Goal: Task Accomplishment & Management: Manage account settings

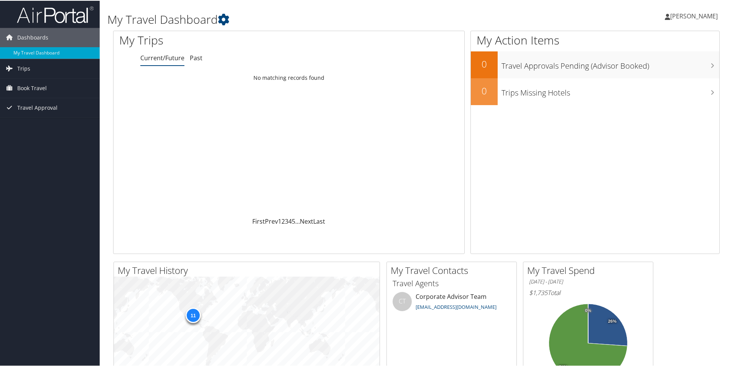
click at [685, 17] on span "[PERSON_NAME]" at bounding box center [694, 15] width 48 height 8
click at [663, 66] on link "View Travel Profile" at bounding box center [672, 68] width 85 height 13
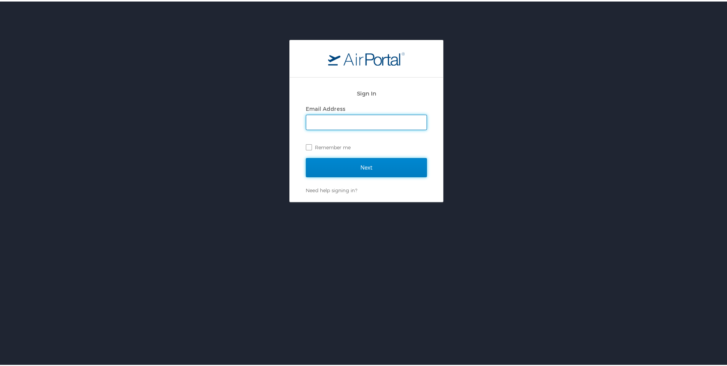
click at [313, 166] on input "Next" at bounding box center [366, 165] width 121 height 19
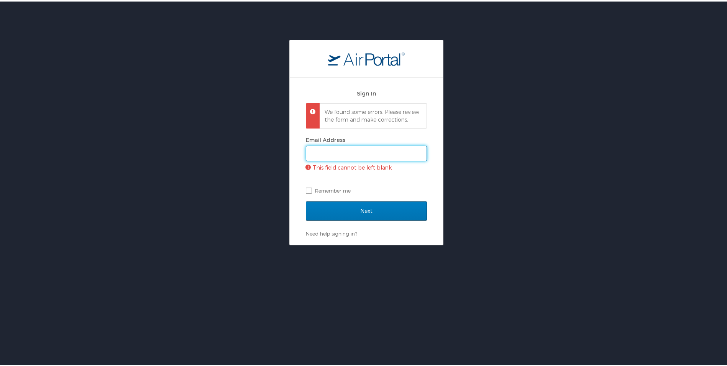
click at [335, 159] on input "Email Address" at bounding box center [366, 151] width 120 height 15
type input "[EMAIL_ADDRESS][DOMAIN_NAME]"
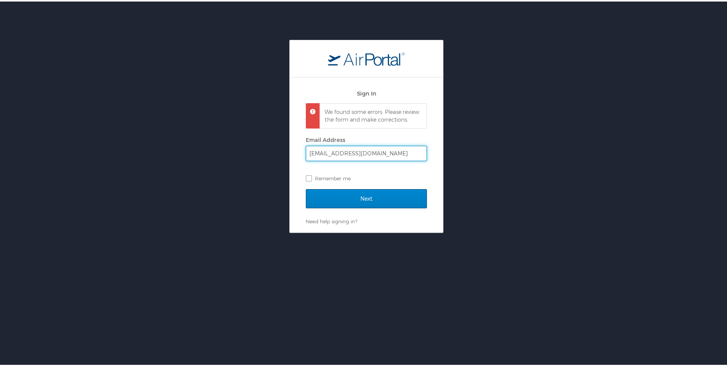
click at [358, 212] on div "Next" at bounding box center [366, 201] width 121 height 29
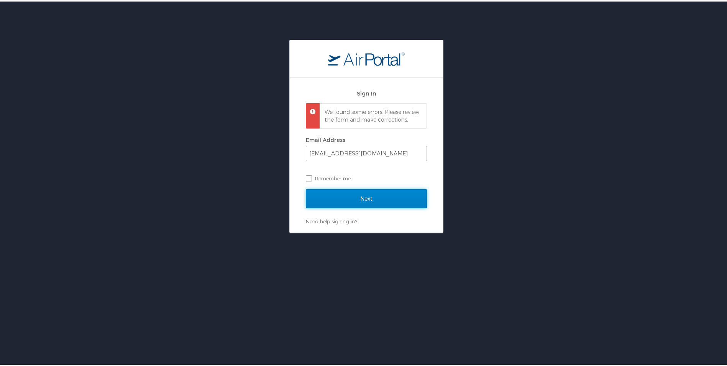
click at [359, 203] on input "Next" at bounding box center [366, 196] width 121 height 19
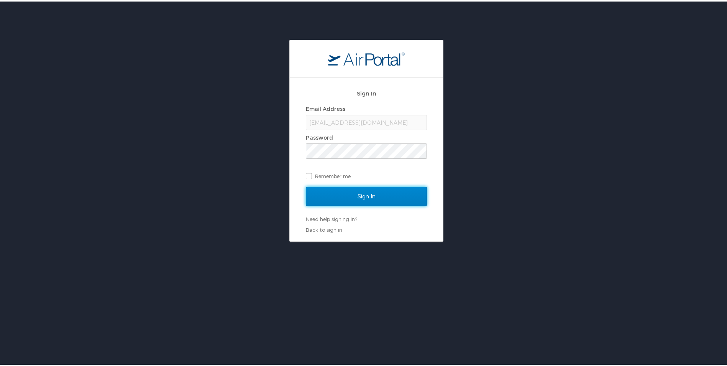
click at [341, 190] on input "Sign In" at bounding box center [366, 194] width 121 height 19
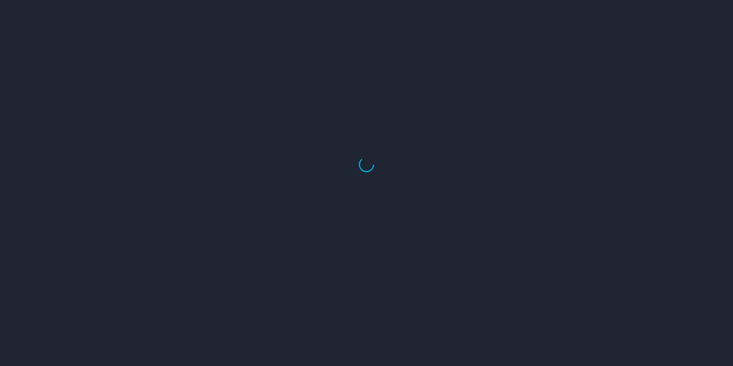
select select "US"
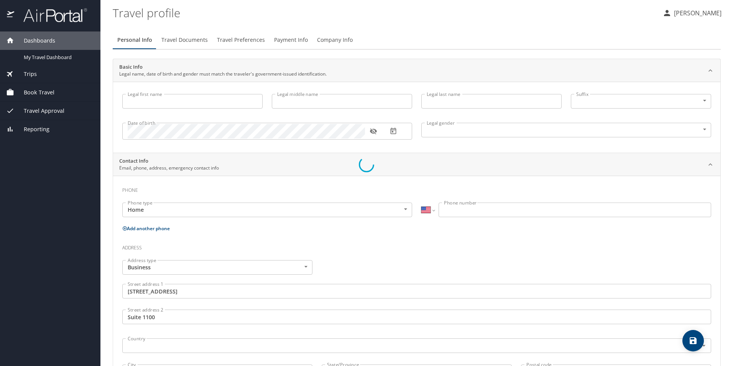
type input "[PERSON_NAME]"
type input "Tones"
type input "[DEMOGRAPHIC_DATA]"
type input "[PERSON_NAME]"
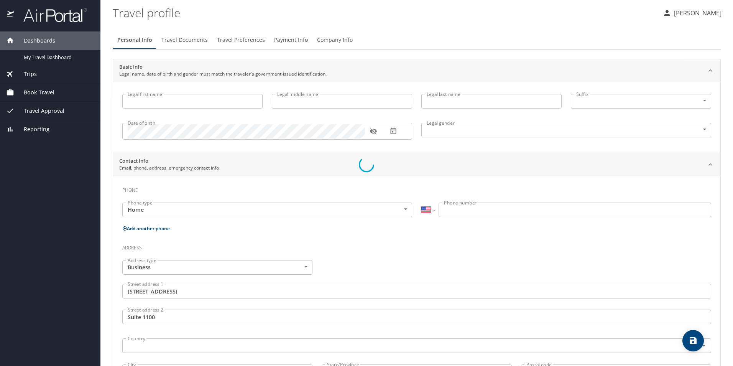
type input "Tones"
type input "[PHONE_NUMBER]"
type input "[GEOGRAPHIC_DATA]"
type input "[US_STATE]"
type input "[GEOGRAPHIC_DATA]"
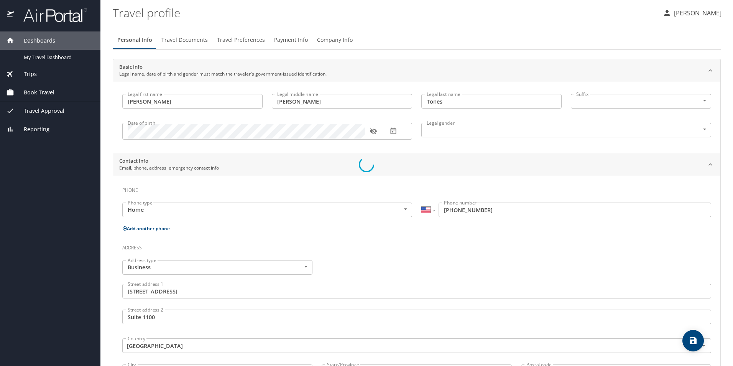
select select "US"
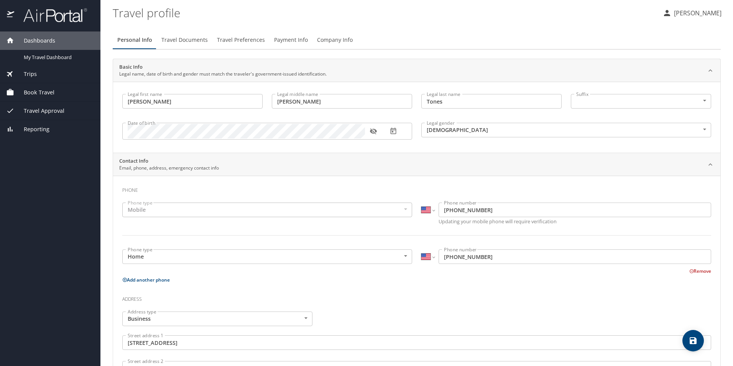
click at [195, 41] on span "Travel Documents" at bounding box center [184, 40] width 46 height 10
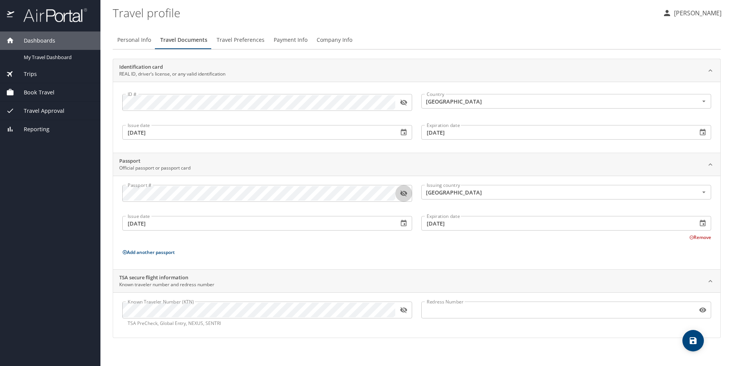
click at [404, 198] on button "button" at bounding box center [403, 193] width 17 height 17
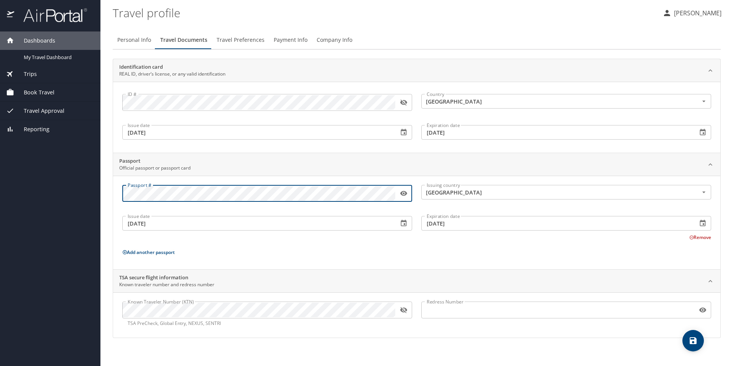
click at [65, 195] on div "Dashboards My Travel Dashboard Trips Current / Future Trips Past Trips Trips Mi…" at bounding box center [366, 183] width 733 height 366
click at [88, 192] on div "Dashboards My Travel Dashboard Trips Current / Future Trips Past Trips Trips Mi…" at bounding box center [366, 183] width 733 height 366
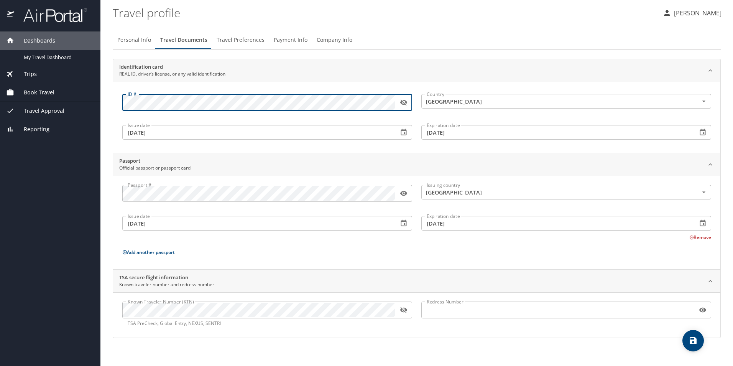
click at [404, 98] on button "button" at bounding box center [403, 102] width 17 height 17
click at [88, 95] on div "Dashboards My Travel Dashboard Trips Current / Future Trips Past Trips Trips Mi…" at bounding box center [366, 183] width 733 height 366
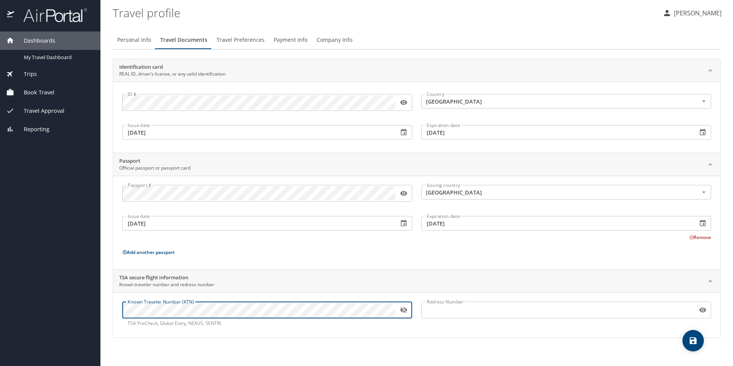
click at [89, 308] on div "Dashboards My Travel Dashboard Trips Current / Future Trips Past Trips Trips Mi…" at bounding box center [366, 183] width 733 height 366
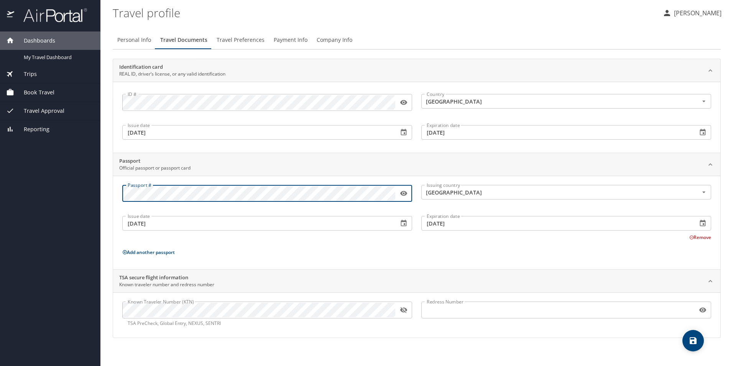
click at [47, 187] on div "Dashboards My Travel Dashboard Trips Current / Future Trips Past Trips Trips Mi…" at bounding box center [366, 183] width 733 height 366
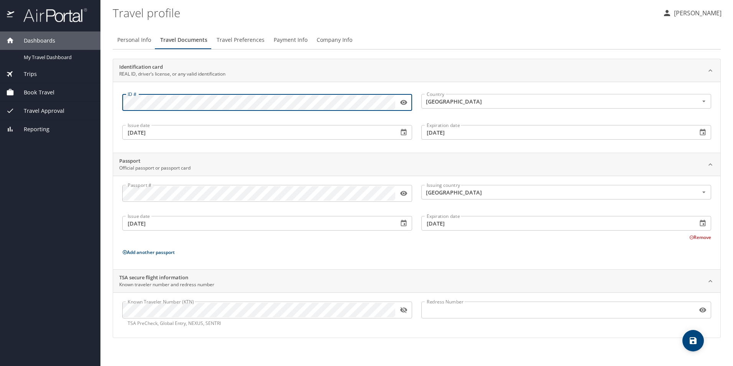
click at [107, 89] on main "Travel profile Brittany Tones Personal Info Travel Documents Travel Preferences…" at bounding box center [416, 183] width 632 height 366
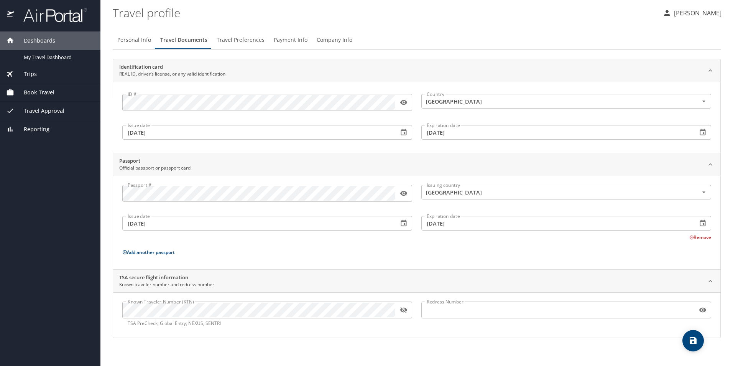
click at [250, 39] on span "Travel Preferences" at bounding box center [241, 40] width 48 height 10
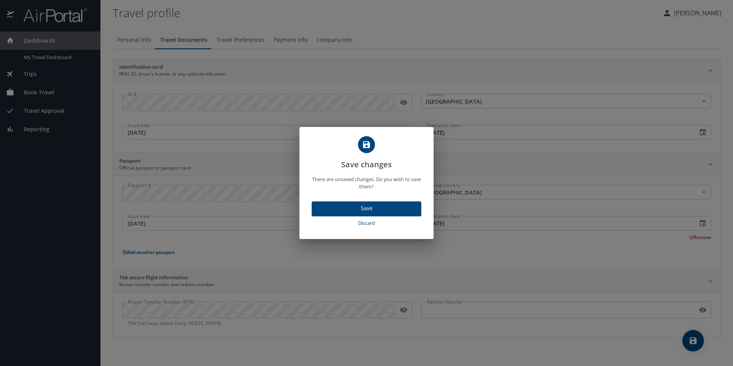
click at [382, 223] on span "Discard" at bounding box center [366, 222] width 103 height 9
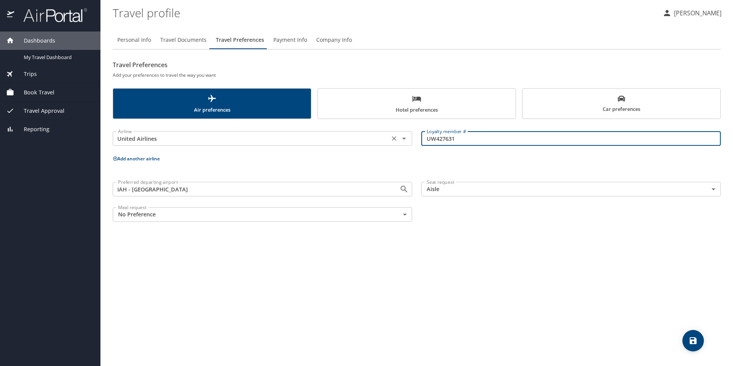
drag, startPoint x: 464, startPoint y: 139, endPoint x: 395, endPoint y: 135, distance: 68.8
click at [395, 135] on div "Airline United Airlines Airline Loyalty member # UW427631 Loyalty member #" at bounding box center [416, 138] width 617 height 30
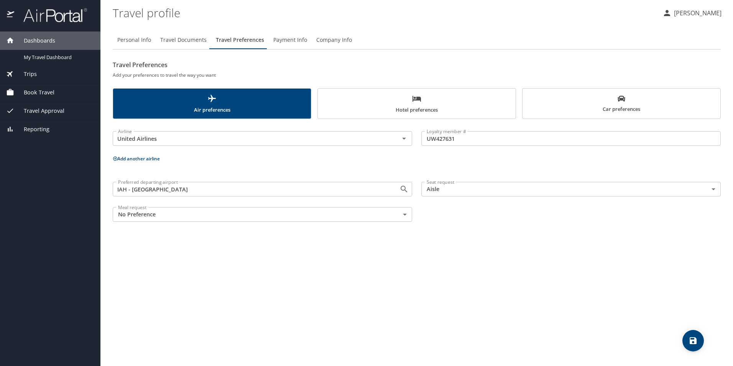
click at [450, 103] on span "Hotel preferences" at bounding box center [416, 104] width 189 height 20
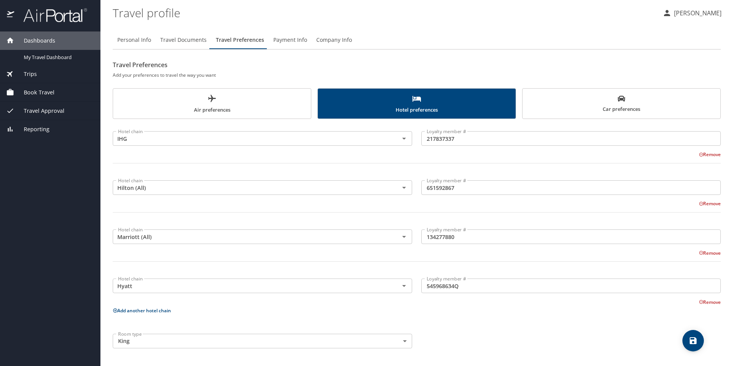
click at [475, 138] on input "217837337" at bounding box center [570, 138] width 299 height 15
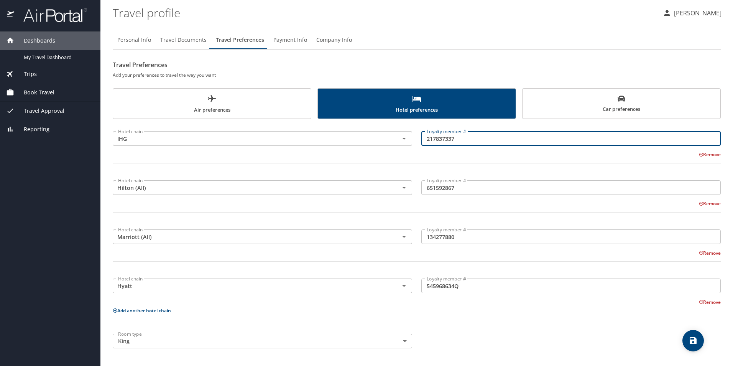
drag, startPoint x: 474, startPoint y: 138, endPoint x: 418, endPoint y: 135, distance: 56.8
click at [418, 135] on div "Loyalty member # 217837337 Loyalty member #" at bounding box center [571, 138] width 308 height 30
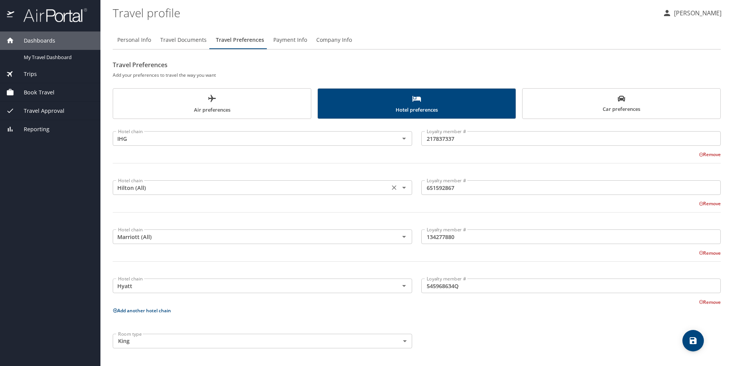
click at [175, 191] on input "Hilton (All)" at bounding box center [251, 187] width 272 height 10
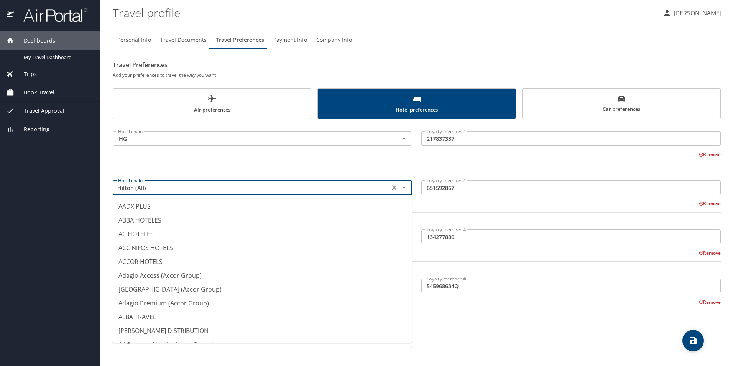
scroll to position [1569, 0]
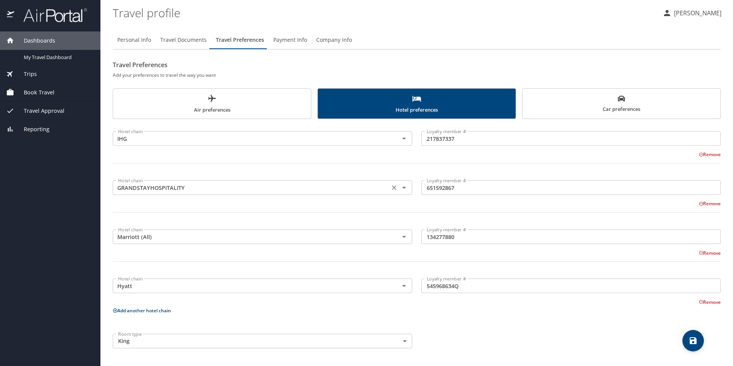
click at [320, 188] on input "GRANDSTAYHOSPITALITY" at bounding box center [251, 187] width 272 height 10
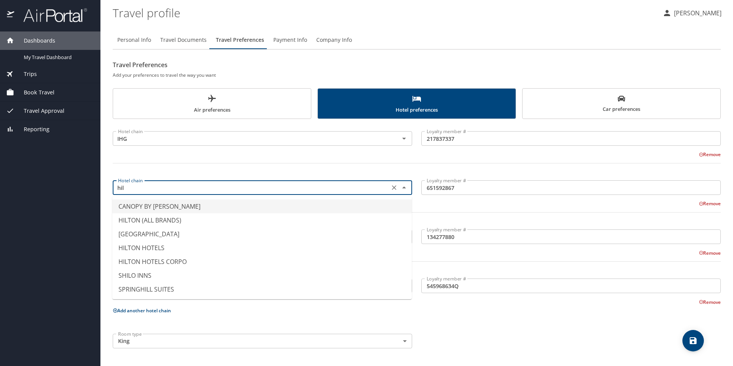
scroll to position [0, 0]
click at [316, 218] on li "HILTON (ALL BRANDS)" at bounding box center [261, 220] width 299 height 14
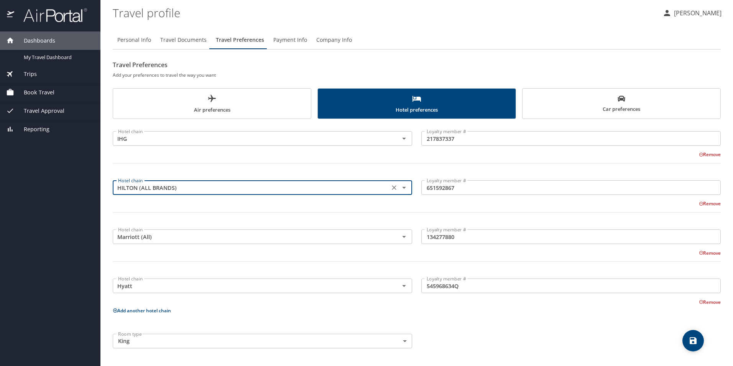
type input "HILTON (ALL BRANDS)"
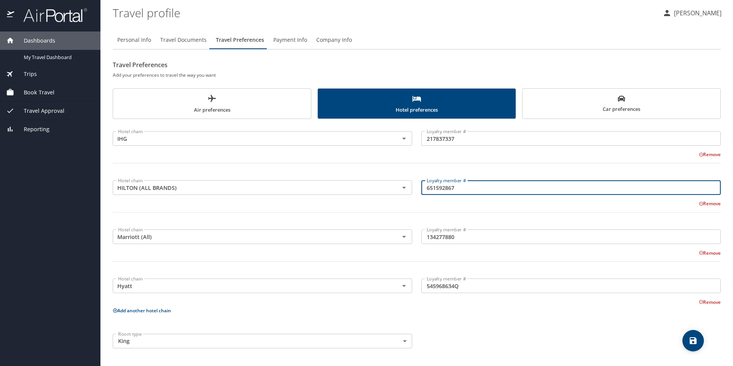
click at [471, 189] on input "651592867" at bounding box center [570, 187] width 299 height 15
drag, startPoint x: 471, startPoint y: 189, endPoint x: 410, endPoint y: 185, distance: 61.8
click at [410, 185] on div "Hotel chain HILTON (ALL BRANDS) Hotel chain Loyalty member # 651592867 Loyalty …" at bounding box center [416, 199] width 617 height 54
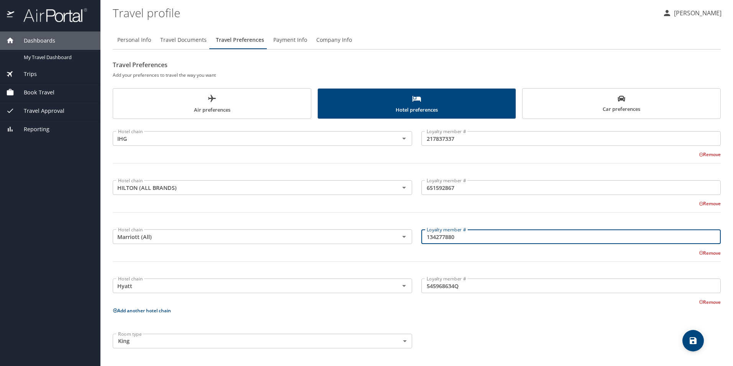
click at [468, 238] on input "134277880" at bounding box center [570, 236] width 299 height 15
drag, startPoint x: 468, startPoint y: 238, endPoint x: 401, endPoint y: 239, distance: 66.7
click at [401, 239] on div "Hotel chain Marriott (All) Hotel chain Loyalty member # 134277880 Loyalty membe…" at bounding box center [416, 248] width 617 height 54
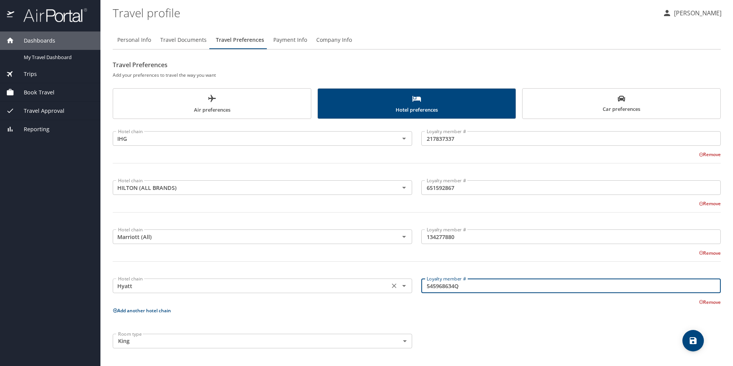
drag, startPoint x: 533, startPoint y: 289, endPoint x: 401, endPoint y: 290, distance: 131.4
click at [401, 290] on div "Hotel chain Hyatt Hotel chain Loyalty member # 545968634Q Loyalty member # Remo…" at bounding box center [416, 288] width 617 height 35
